Goal: Transaction & Acquisition: Purchase product/service

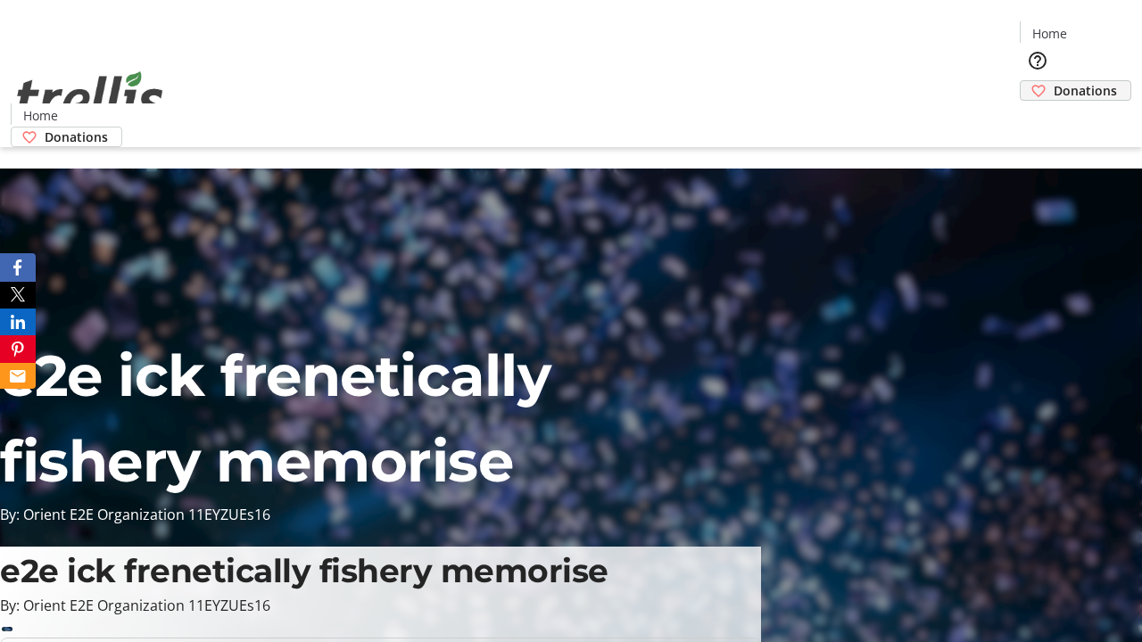
click at [1054, 81] on span "Donations" at bounding box center [1085, 90] width 63 height 19
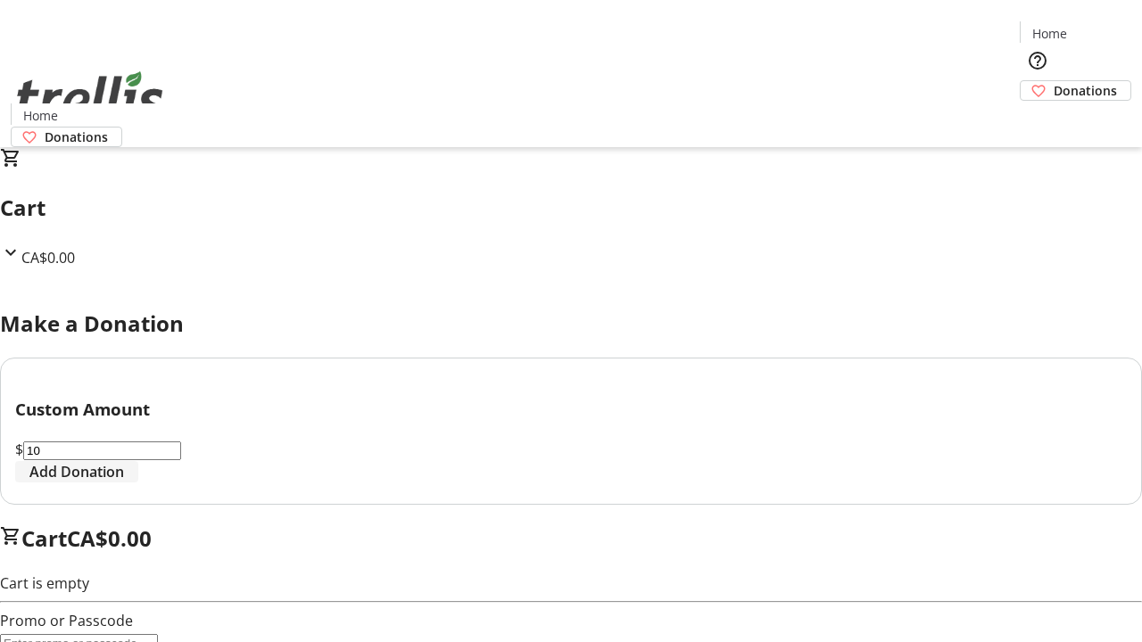
click at [124, 483] on span "Add Donation" at bounding box center [76, 471] width 95 height 21
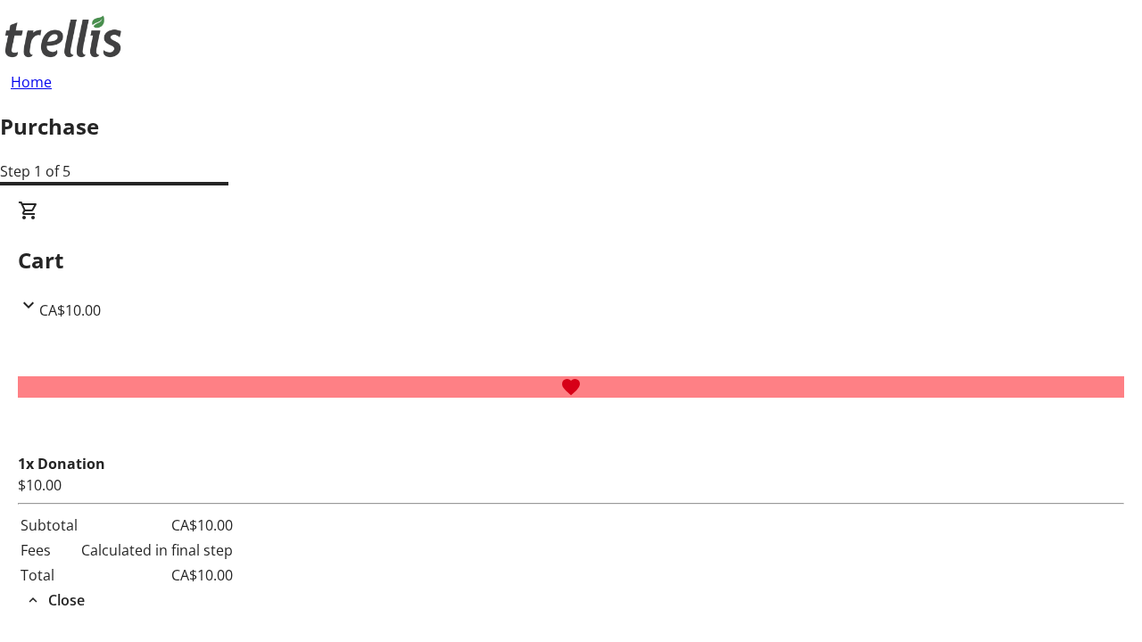
select select "CA"
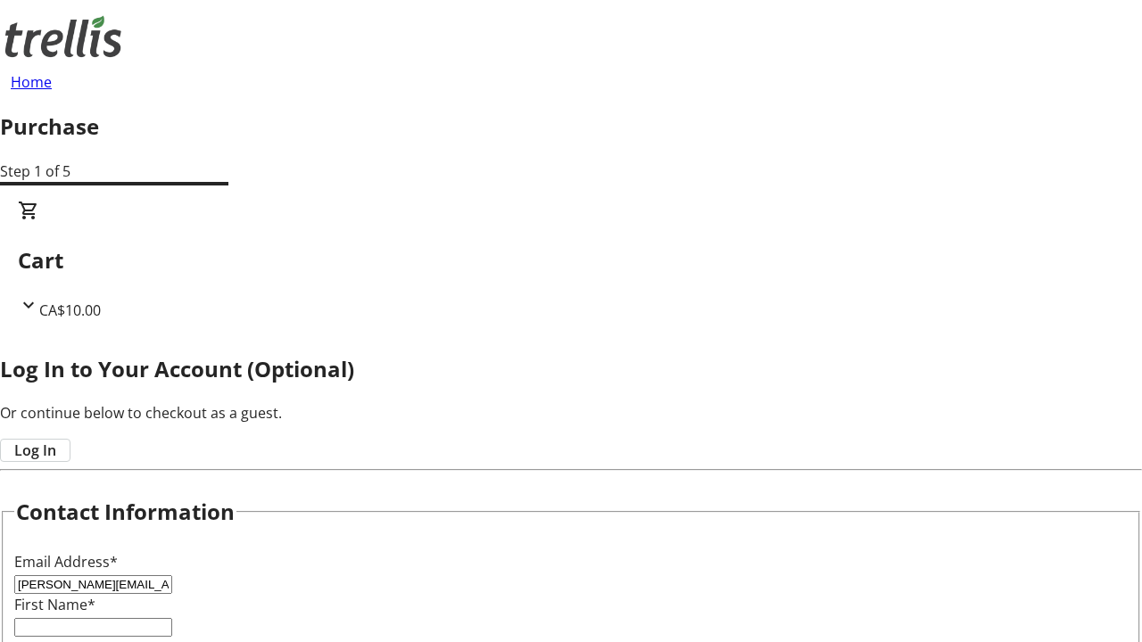
type input "[PERSON_NAME][EMAIL_ADDRESS][DOMAIN_NAME]"
type input "[PERSON_NAME]"
type input "Hermiston"
type input "[STREET_ADDRESS][PERSON_NAME]"
type input "Kelowna"
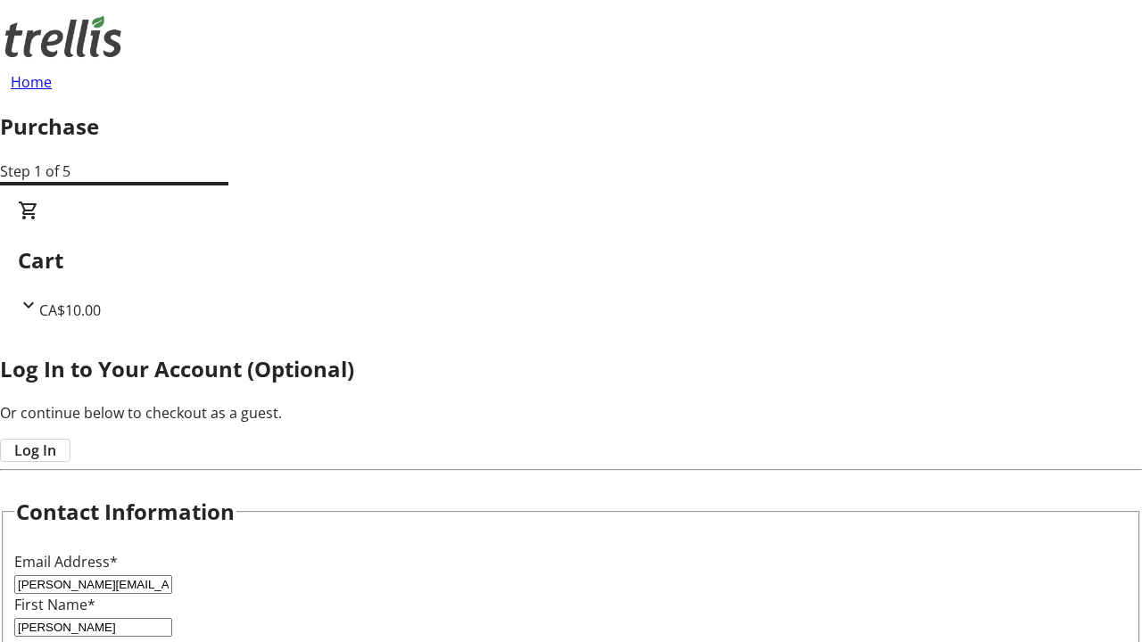
select select "BC"
type input "Kelowna"
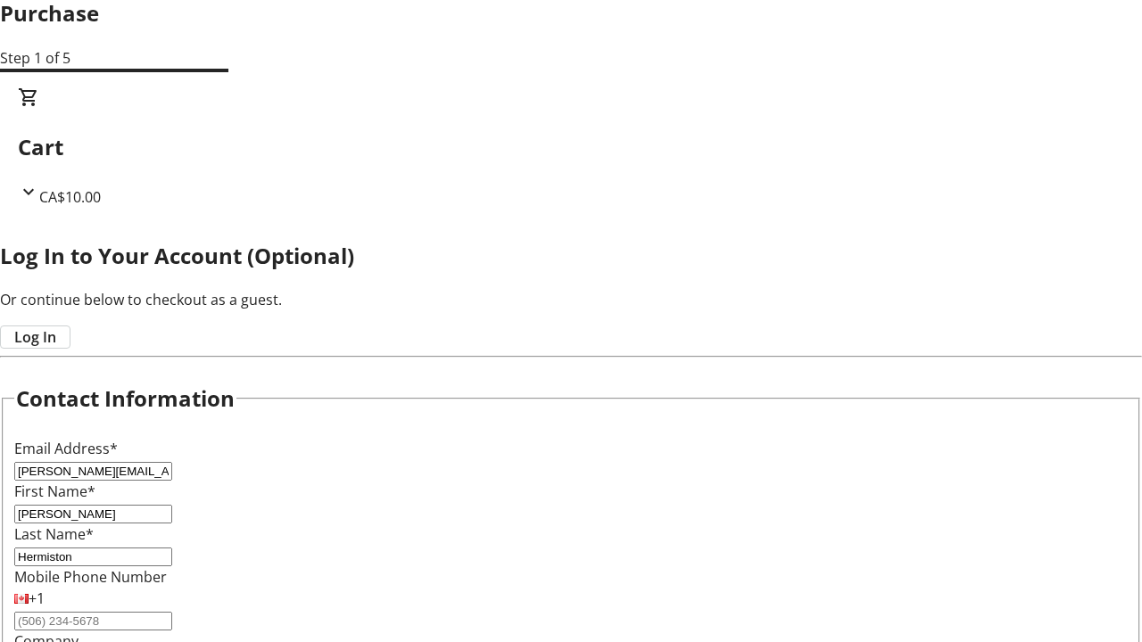
type input "V1Y 0C2"
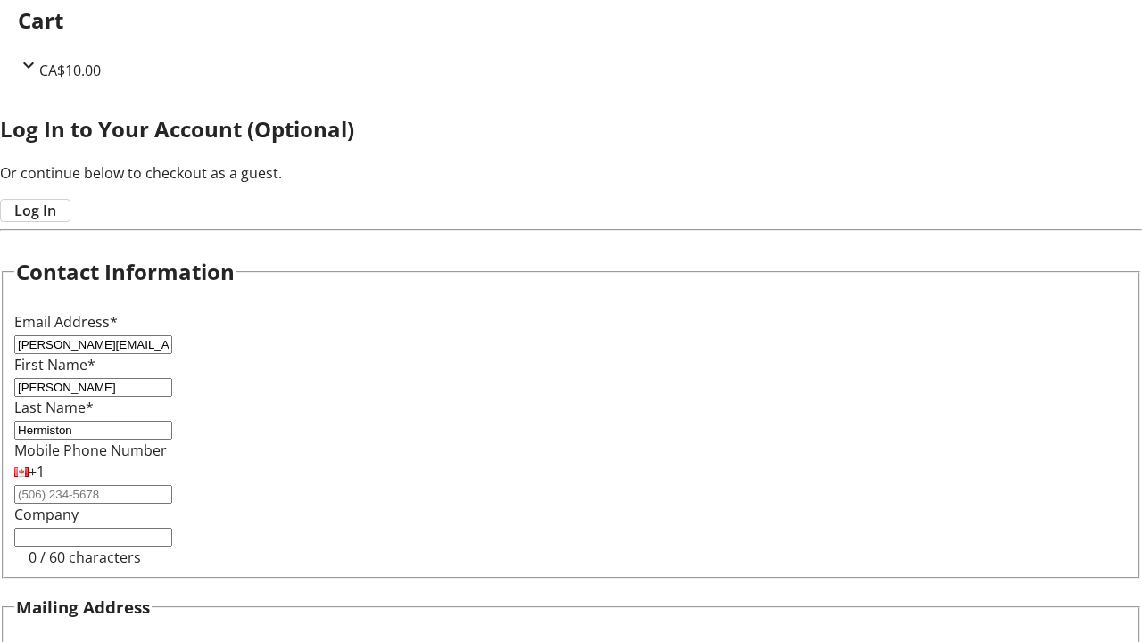
scroll to position [254, 0]
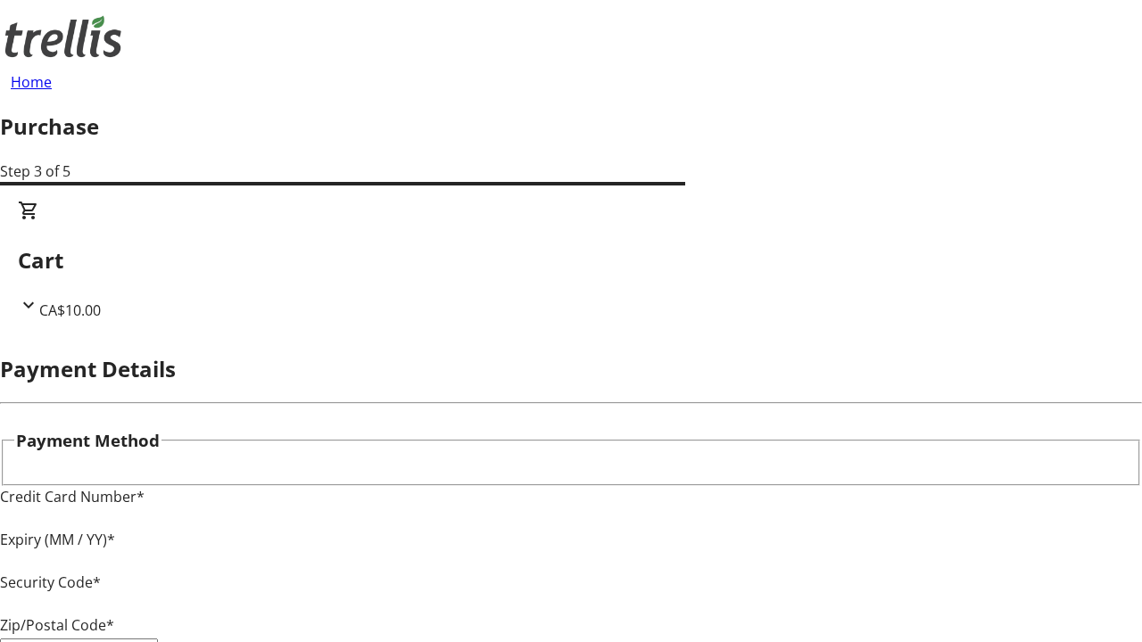
type input "V1Y 0C2"
